Goal: Task Accomplishment & Management: Manage account settings

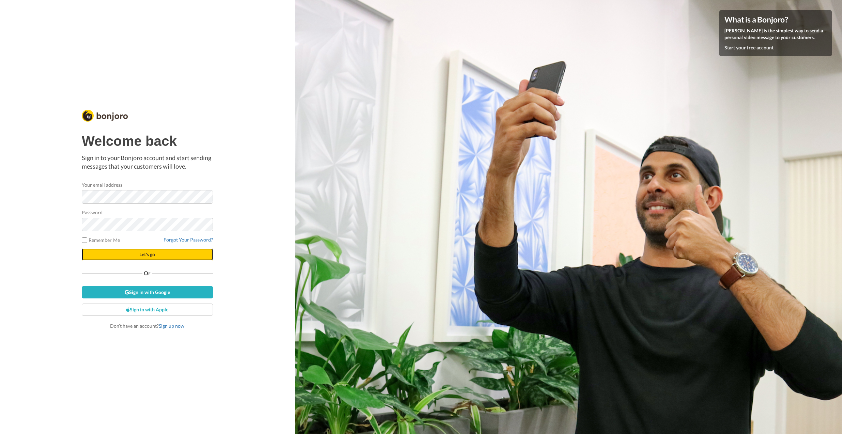
click at [134, 256] on button "Let's go" at bounding box center [147, 254] width 131 height 12
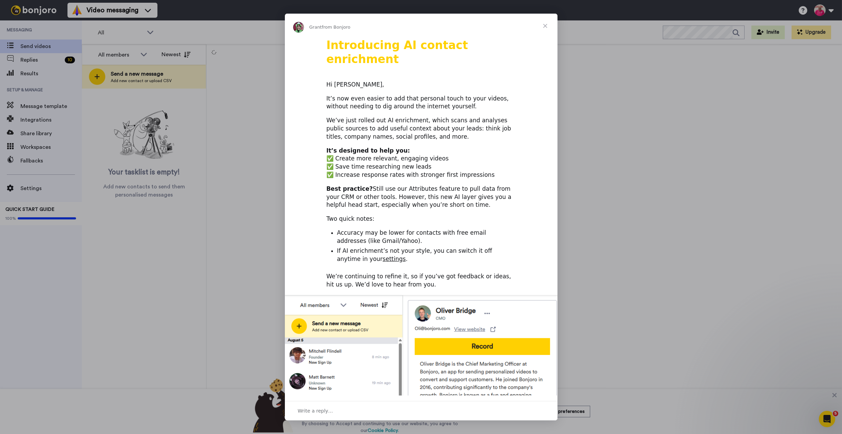
click at [544, 24] on span "Close" at bounding box center [545, 26] width 25 height 25
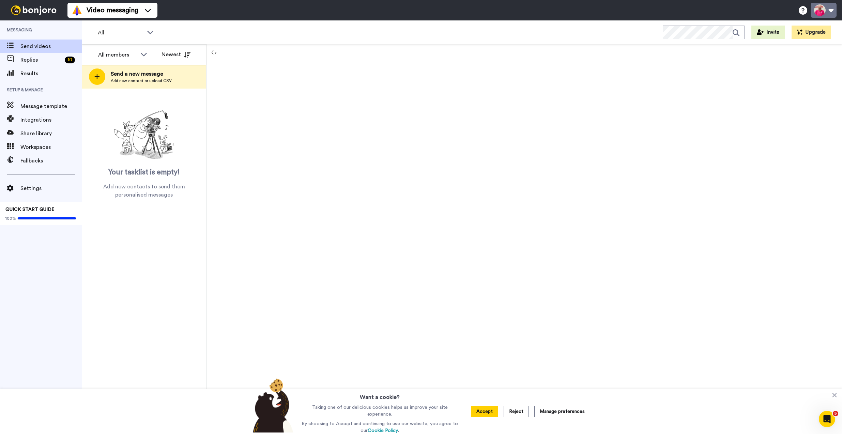
click at [831, 12] on button at bounding box center [824, 10] width 26 height 15
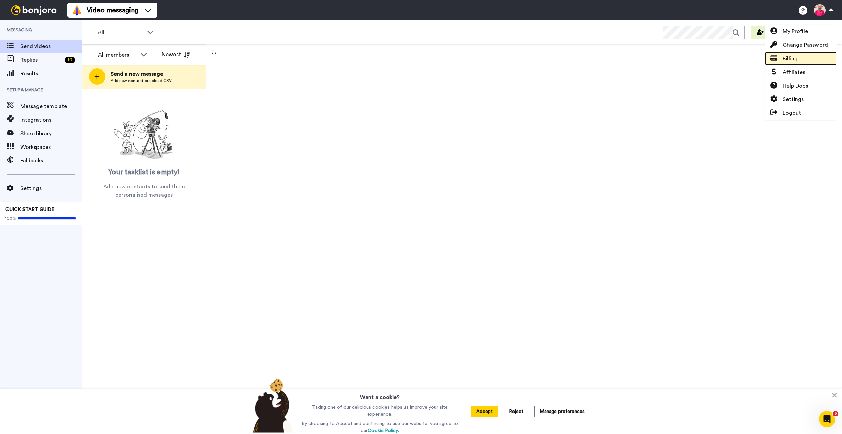
click at [781, 60] on span at bounding box center [774, 59] width 18 height 8
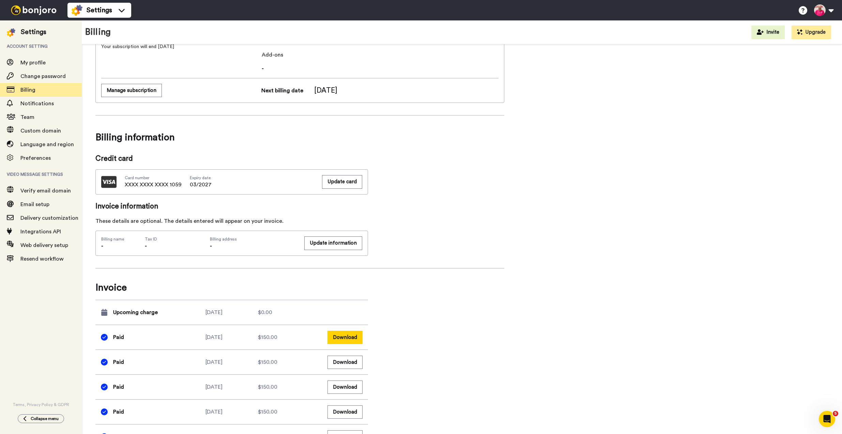
scroll to position [61, 0]
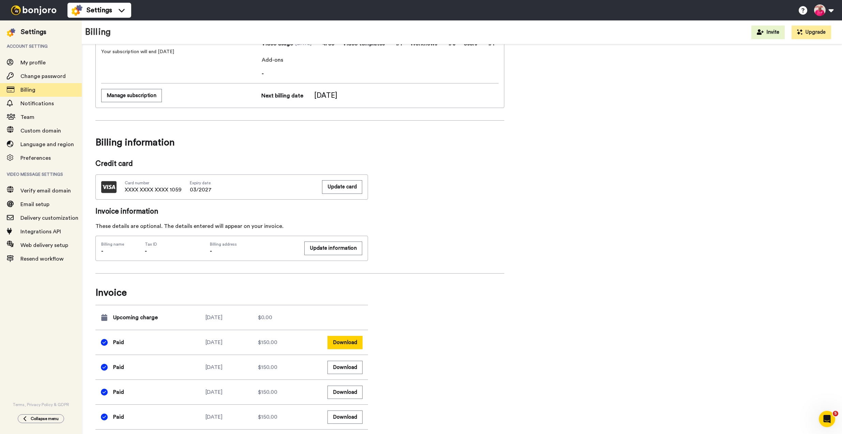
click at [348, 337] on button "Download" at bounding box center [344, 342] width 35 height 13
